Goal: Transaction & Acquisition: Purchase product/service

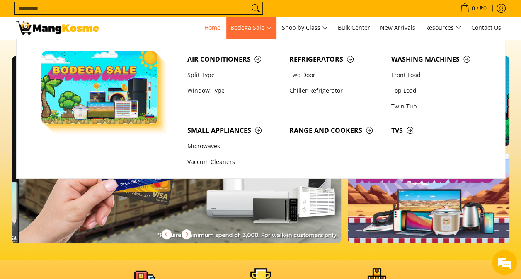
scroll to position [0, 659]
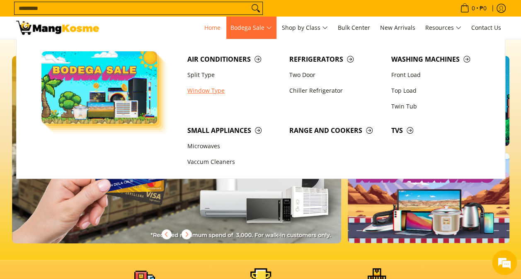
click at [211, 92] on link "Window Type" at bounding box center [234, 91] width 102 height 16
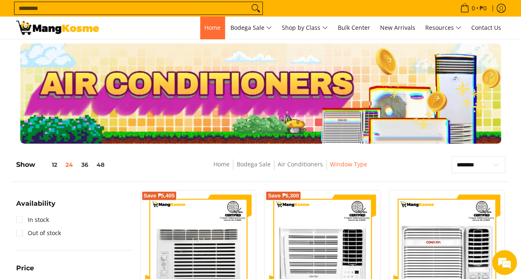
click at [206, 29] on span "Home" at bounding box center [212, 28] width 16 height 8
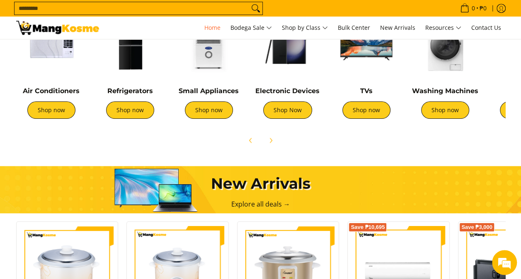
scroll to position [286, 0]
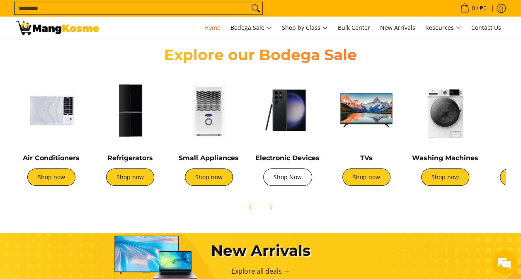
click at [284, 178] on link "Shop Now" at bounding box center [287, 177] width 49 height 17
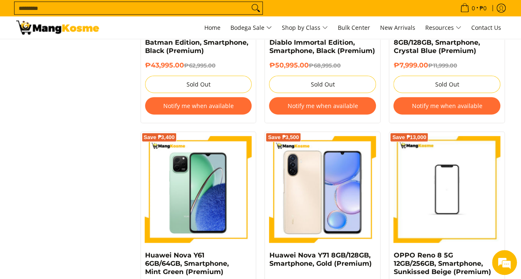
scroll to position [1154, 0]
